Goal: Information Seeking & Learning: Find specific fact

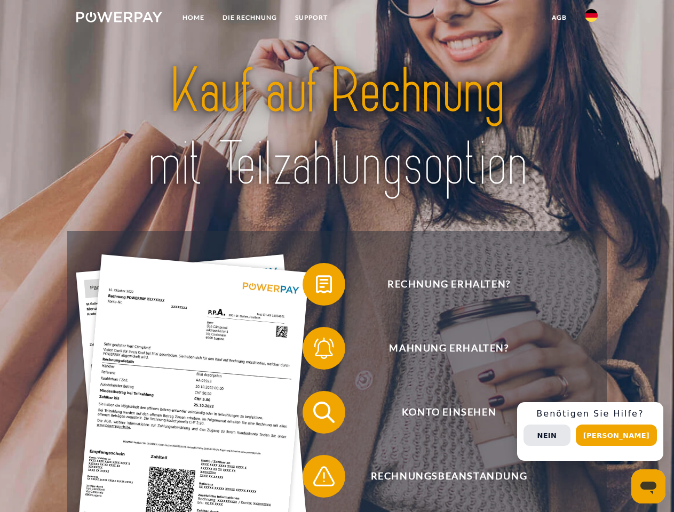
click at [119, 19] on img at bounding box center [119, 17] width 86 height 11
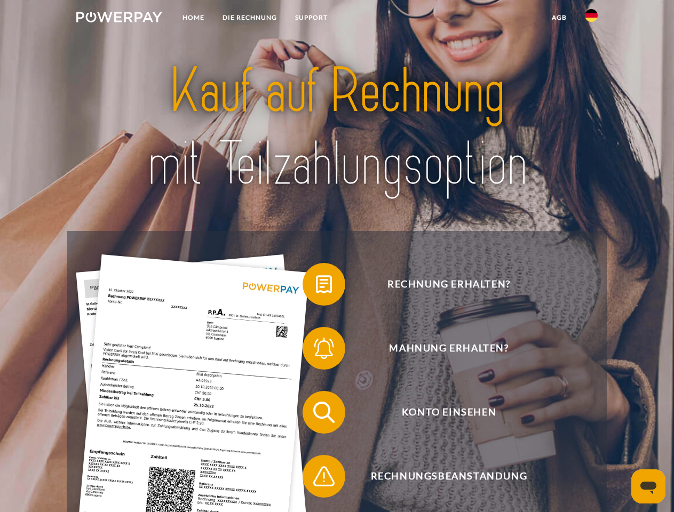
click at [591, 19] on img at bounding box center [590, 15] width 13 height 13
click at [558, 18] on link "agb" at bounding box center [558, 17] width 33 height 19
click at [316, 286] on span at bounding box center [307, 284] width 53 height 53
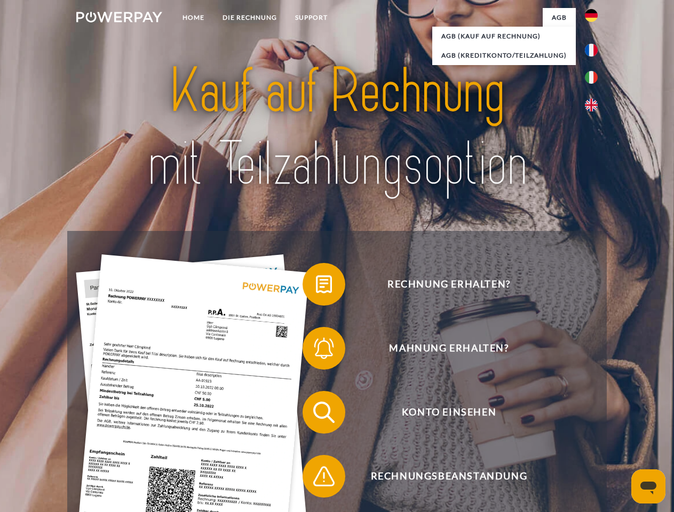
click at [316, 350] on span at bounding box center [307, 348] width 53 height 53
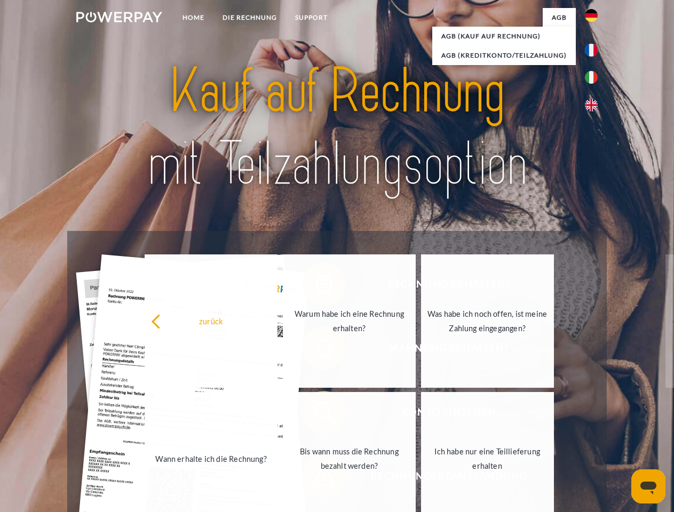
click at [316, 414] on link "Bis wann muss die Rechnung bezahlt werden?" at bounding box center [349, 458] width 133 height 133
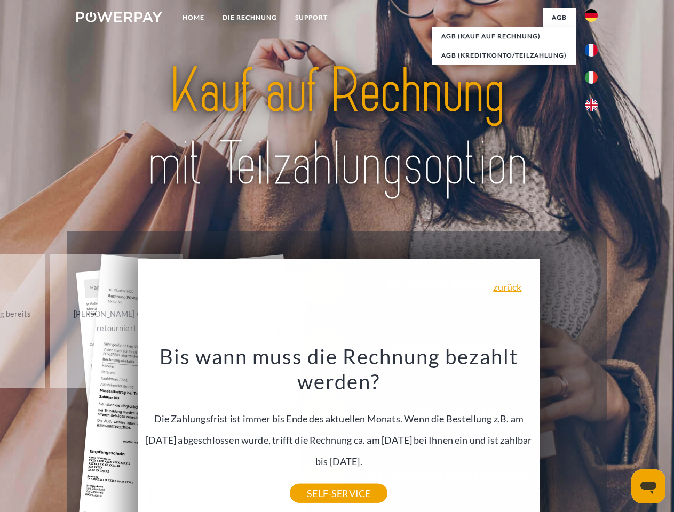
click at [594, 431] on div "Rechnung erhalten? Mahnung erhalten? Konto einsehen" at bounding box center [336, 444] width 539 height 427
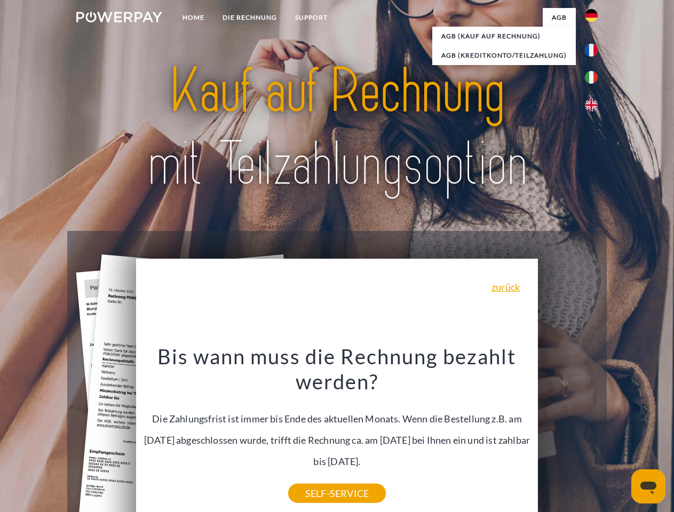
click at [567, 434] on span "Konto einsehen" at bounding box center [448, 412] width 261 height 43
click at [620, 435] on header "Home DIE RECHNUNG SUPPORT" at bounding box center [337, 368] width 674 height 736
